Goal: Information Seeking & Learning: Learn about a topic

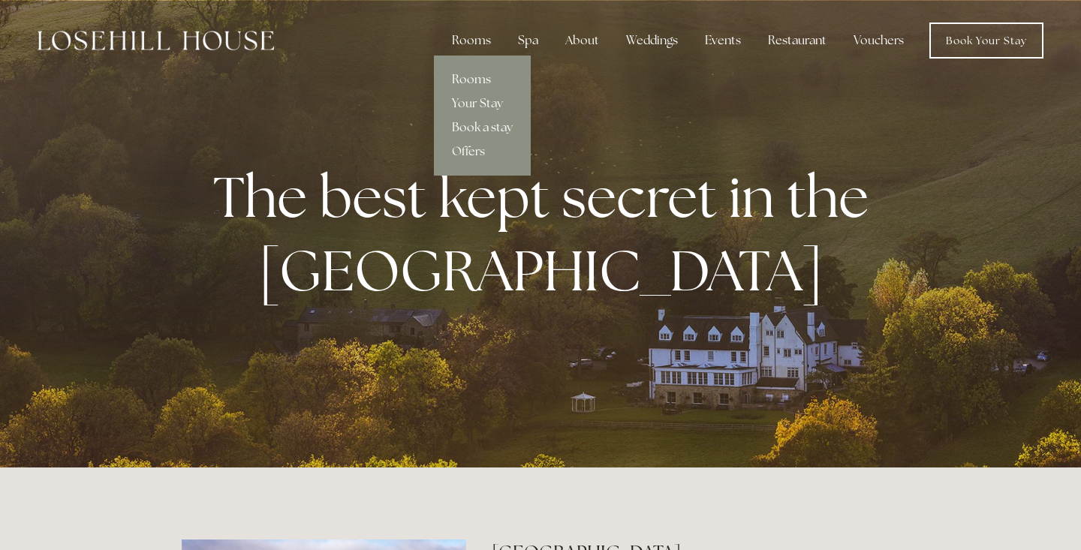
click at [484, 79] on link "Rooms" at bounding box center [482, 80] width 97 height 24
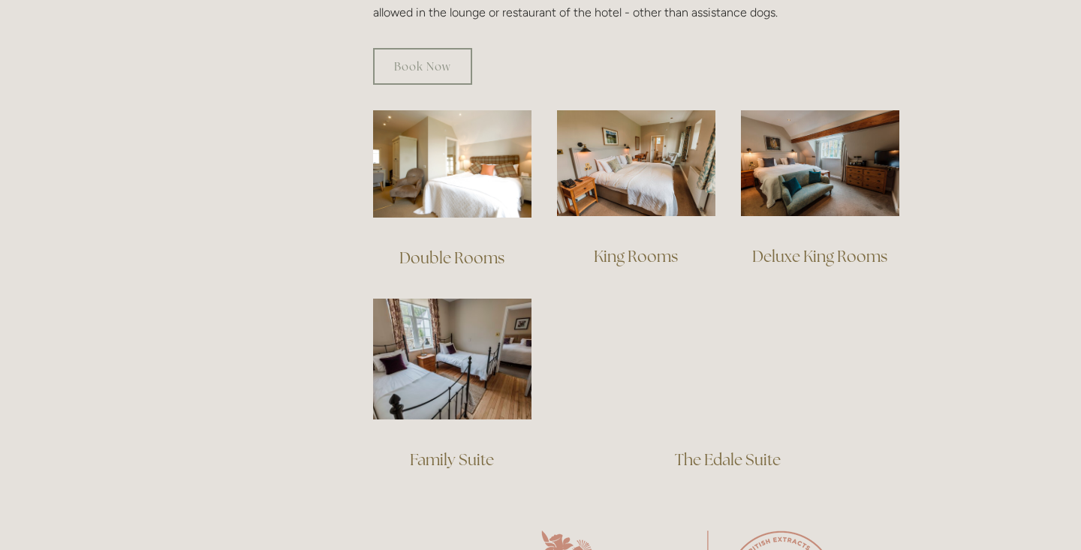
scroll to position [1002, 0]
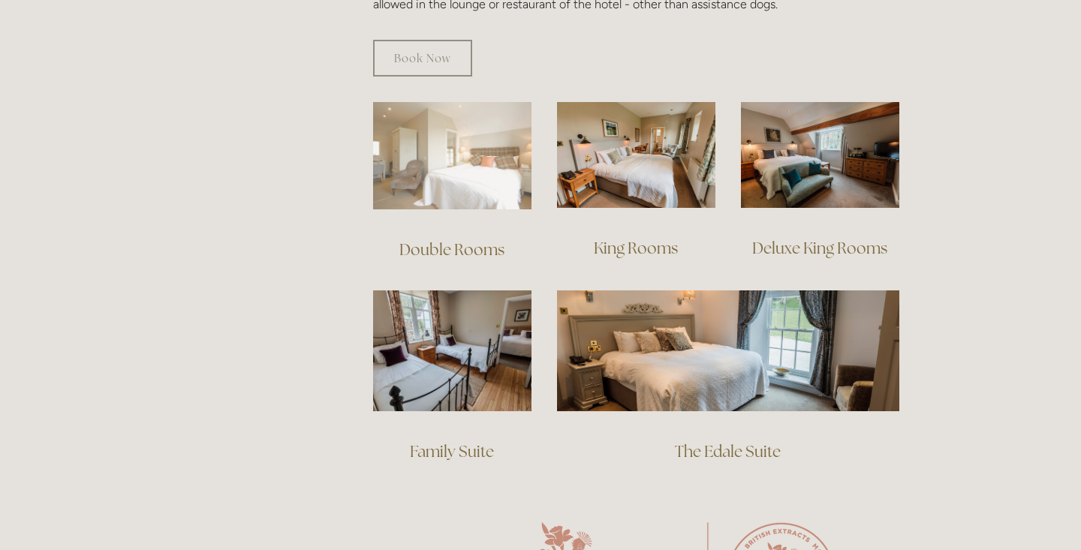
click at [490, 143] on img at bounding box center [452, 155] width 158 height 107
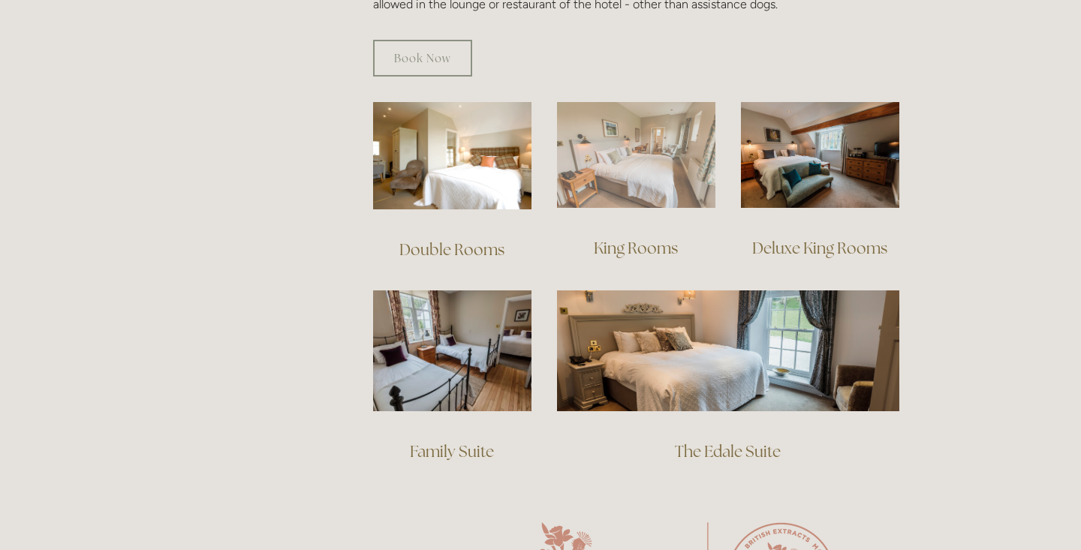
click at [659, 168] on img at bounding box center [636, 155] width 158 height 106
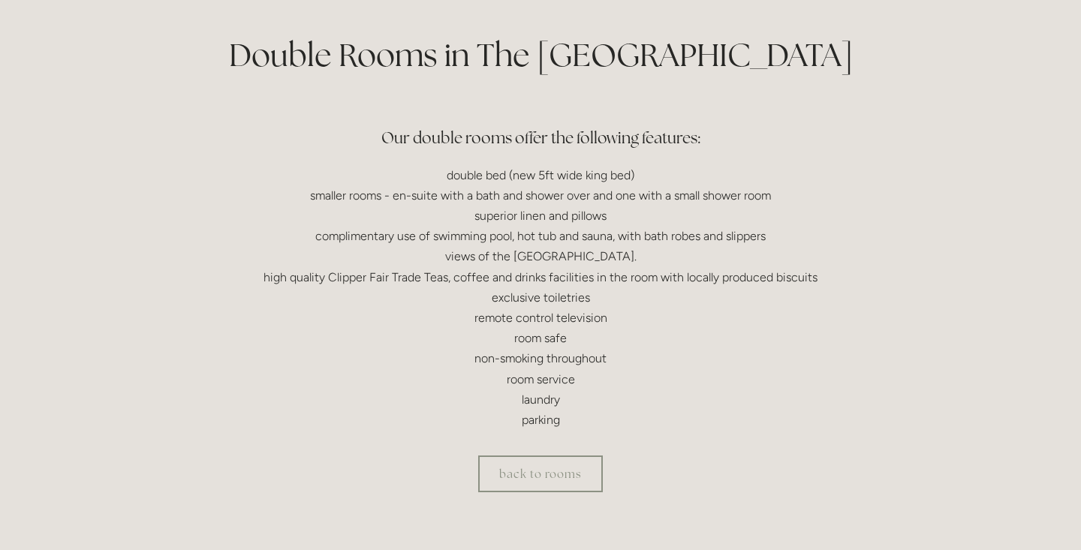
scroll to position [353, 0]
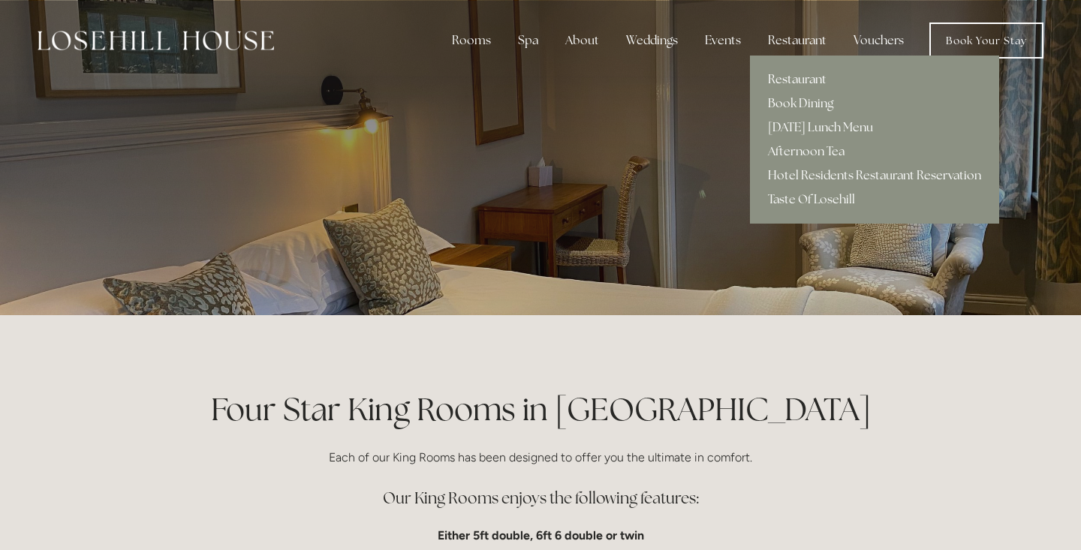
click at [798, 82] on link "Restaurant" at bounding box center [874, 80] width 249 height 24
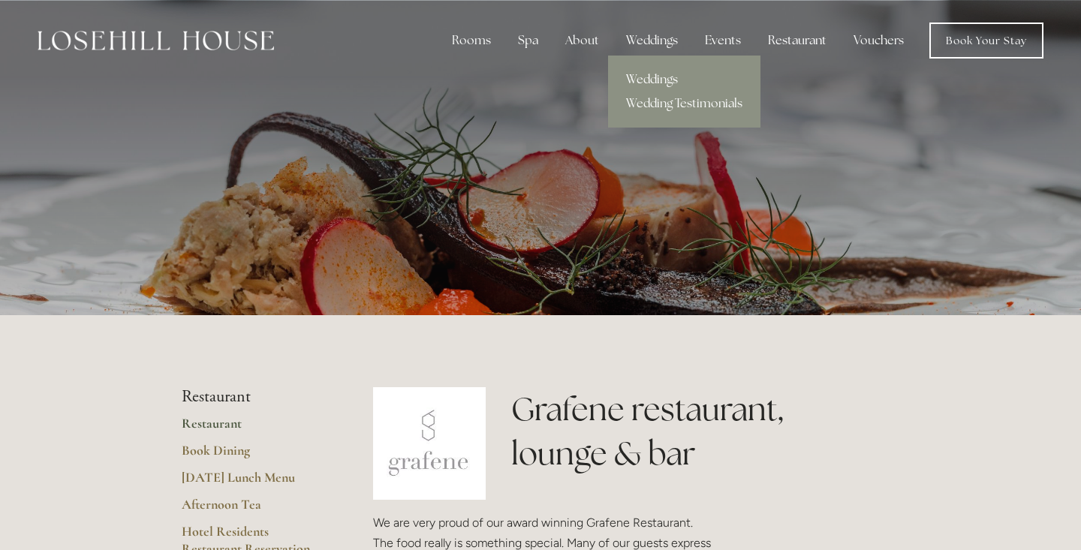
click at [653, 83] on link "Weddings" at bounding box center [684, 80] width 152 height 24
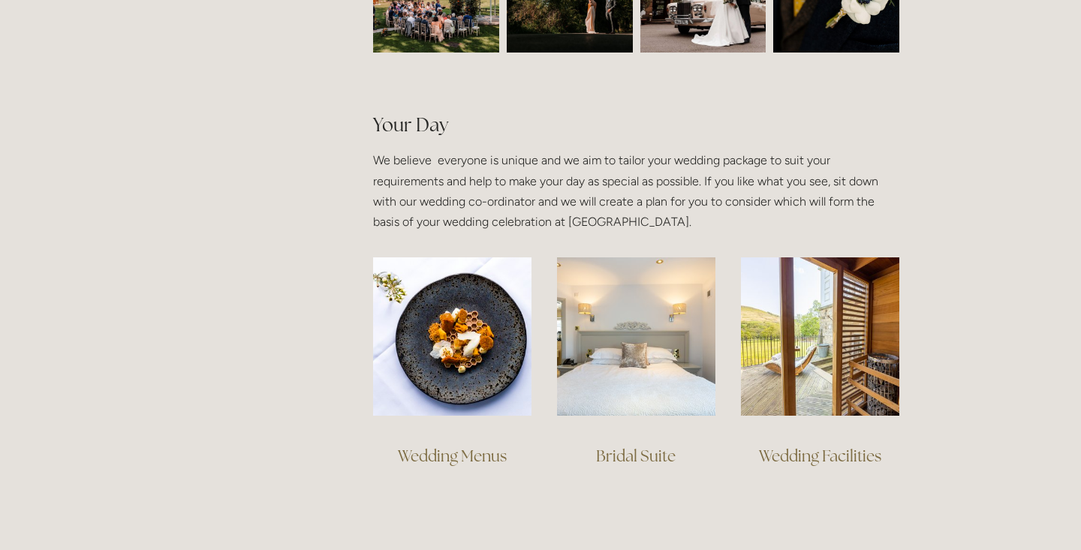
scroll to position [1037, 0]
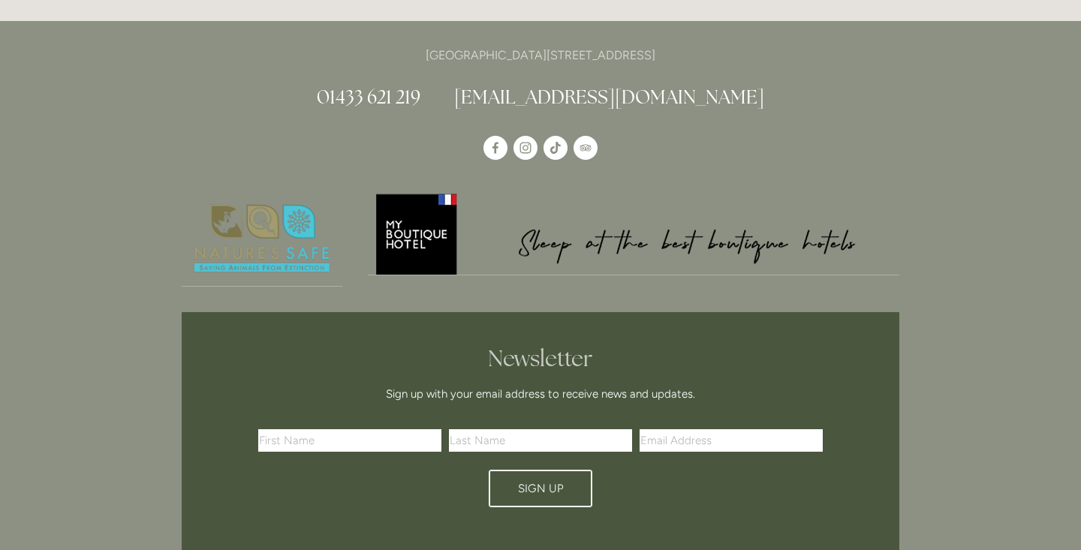
scroll to position [1849, 0]
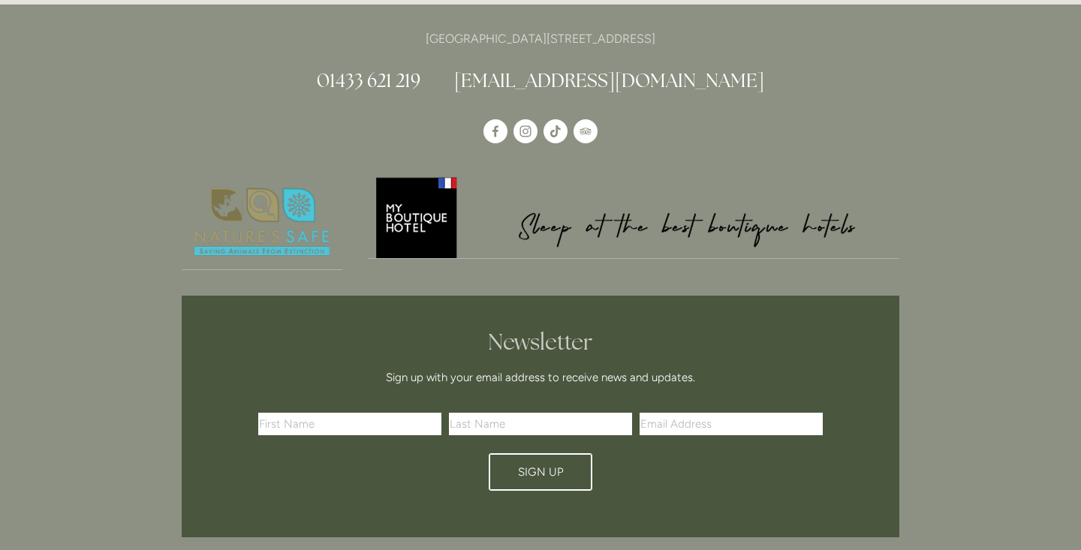
drag, startPoint x: 704, startPoint y: 35, endPoint x: 663, endPoint y: 37, distance: 41.4
click at [662, 36] on p "[GEOGRAPHIC_DATA][STREET_ADDRESS]" at bounding box center [541, 39] width 718 height 20
copy p "S33 6AF"
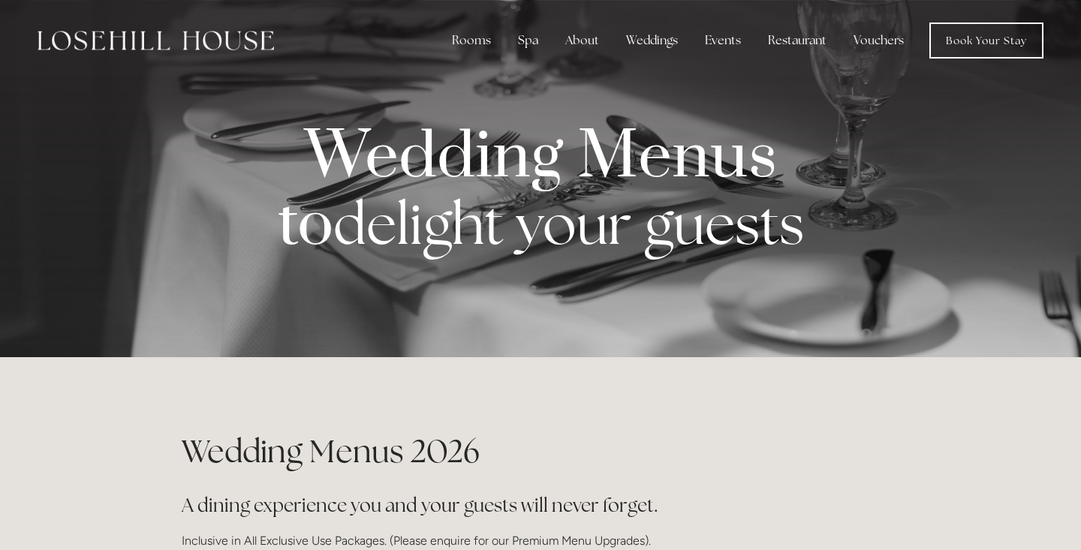
scroll to position [0, 0]
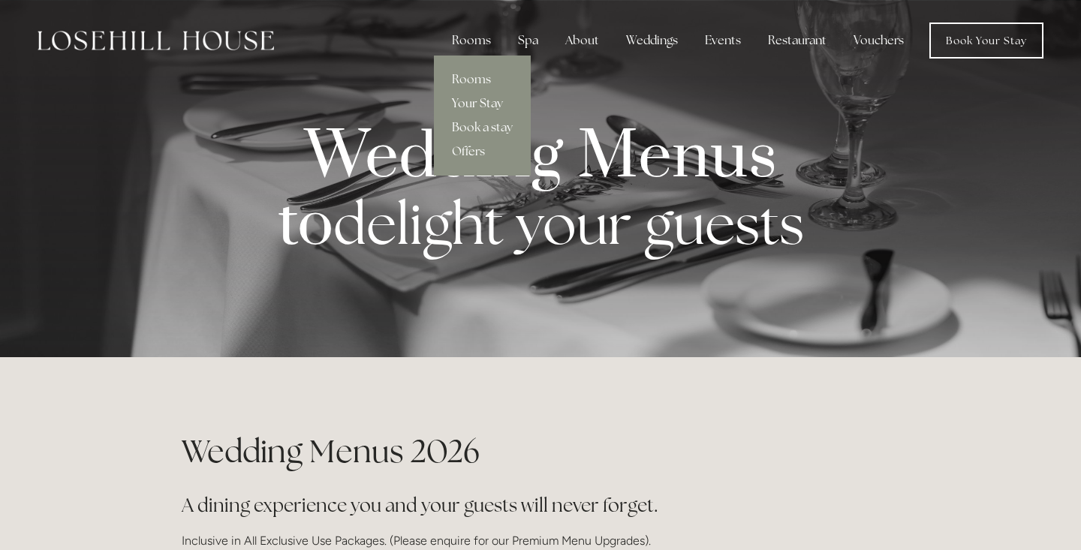
click at [480, 102] on link "Your Stay" at bounding box center [482, 104] width 97 height 24
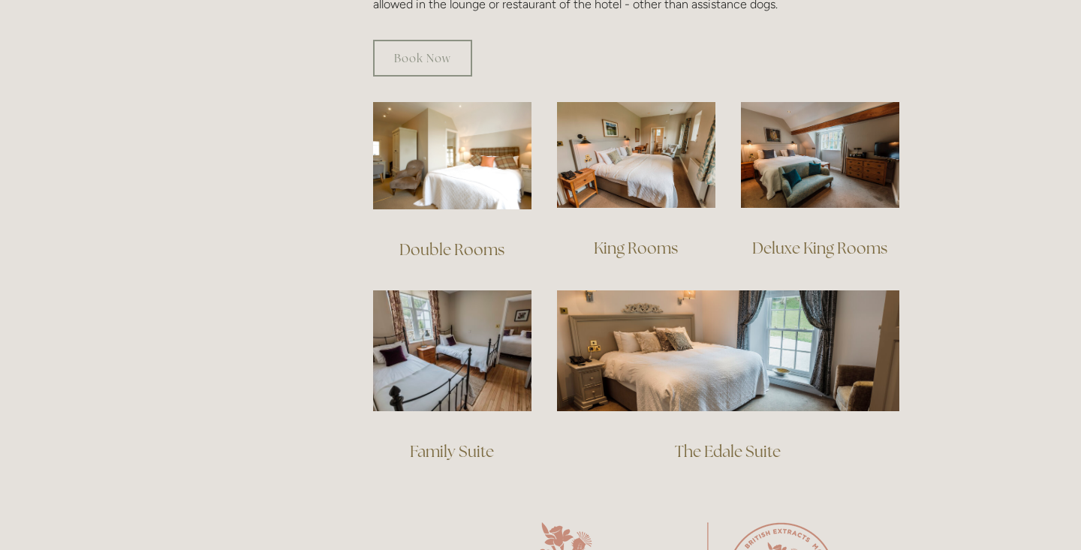
scroll to position [1002, 0]
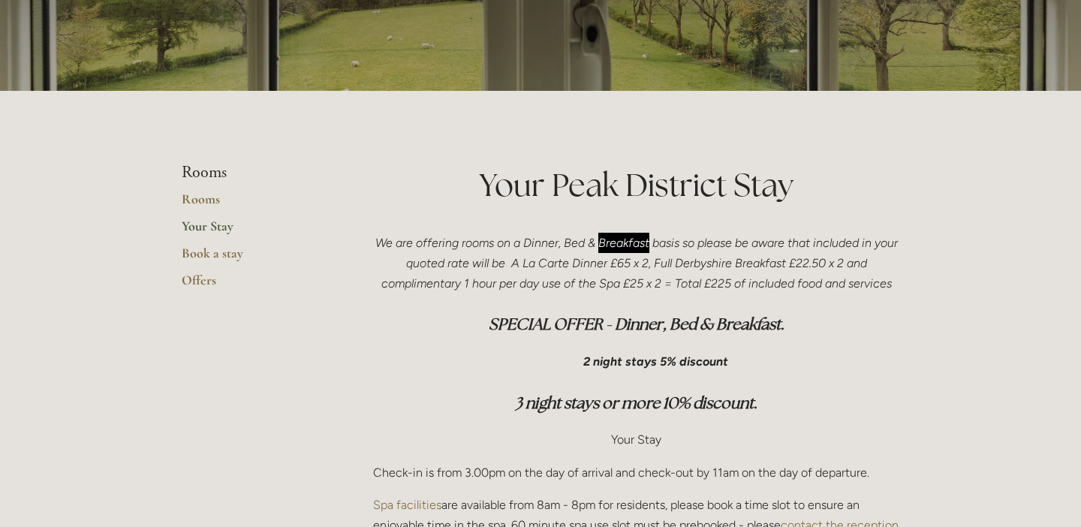
scroll to position [255, 0]
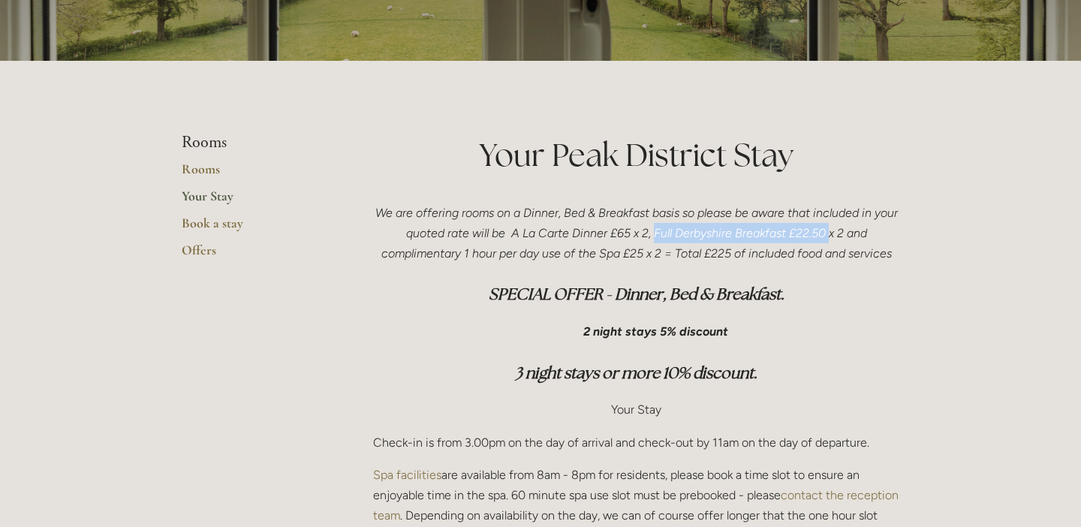
drag, startPoint x: 670, startPoint y: 234, endPoint x: 842, endPoint y: 235, distance: 172.0
click at [842, 235] on em "We are offering rooms on a Dinner, Bed & Breakfast basis so please be aware tha…" at bounding box center [638, 233] width 526 height 55
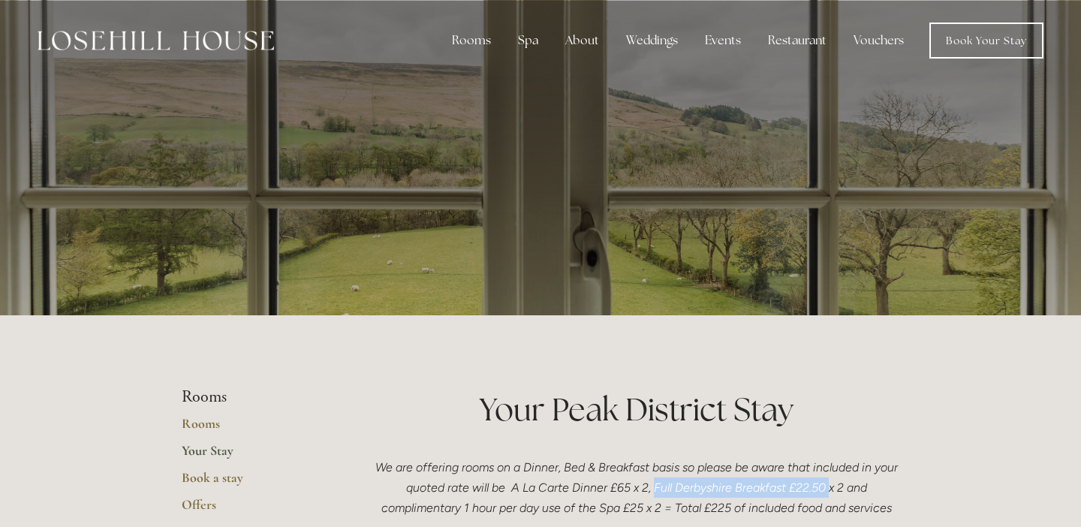
scroll to position [0, 0]
